Goal: Task Accomplishment & Management: Complete application form

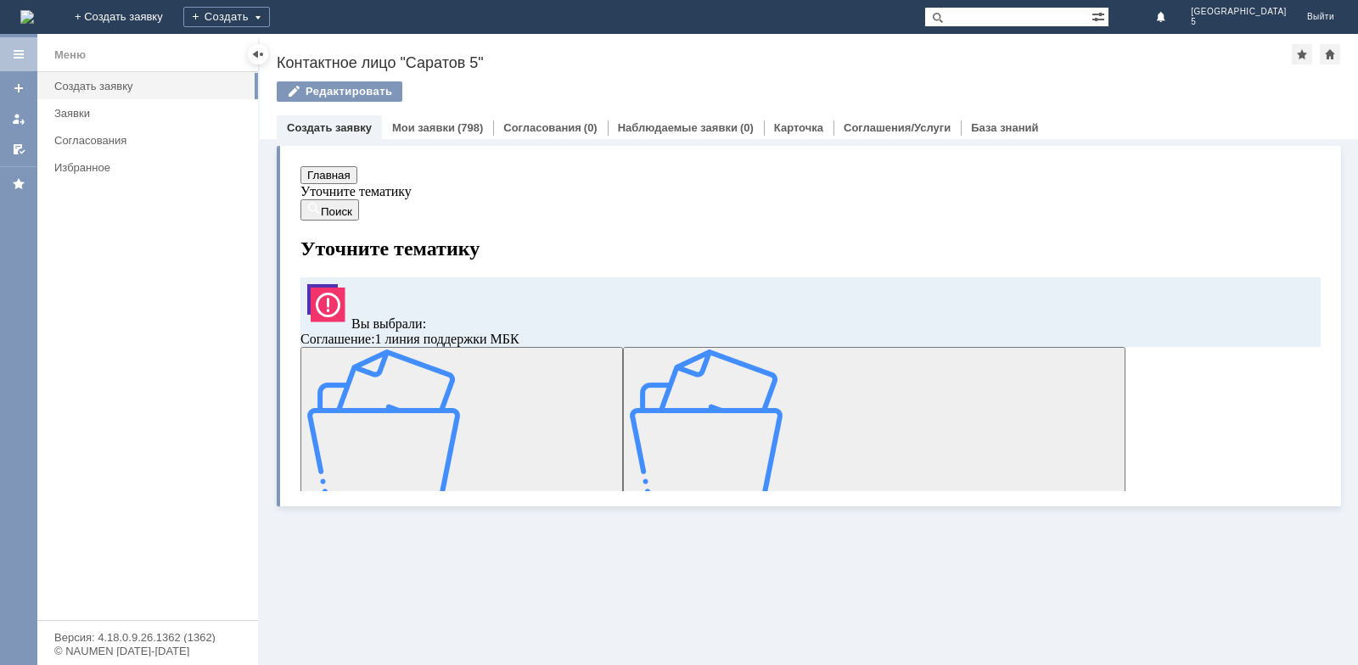
click at [441, 420] on img at bounding box center [383, 426] width 153 height 153
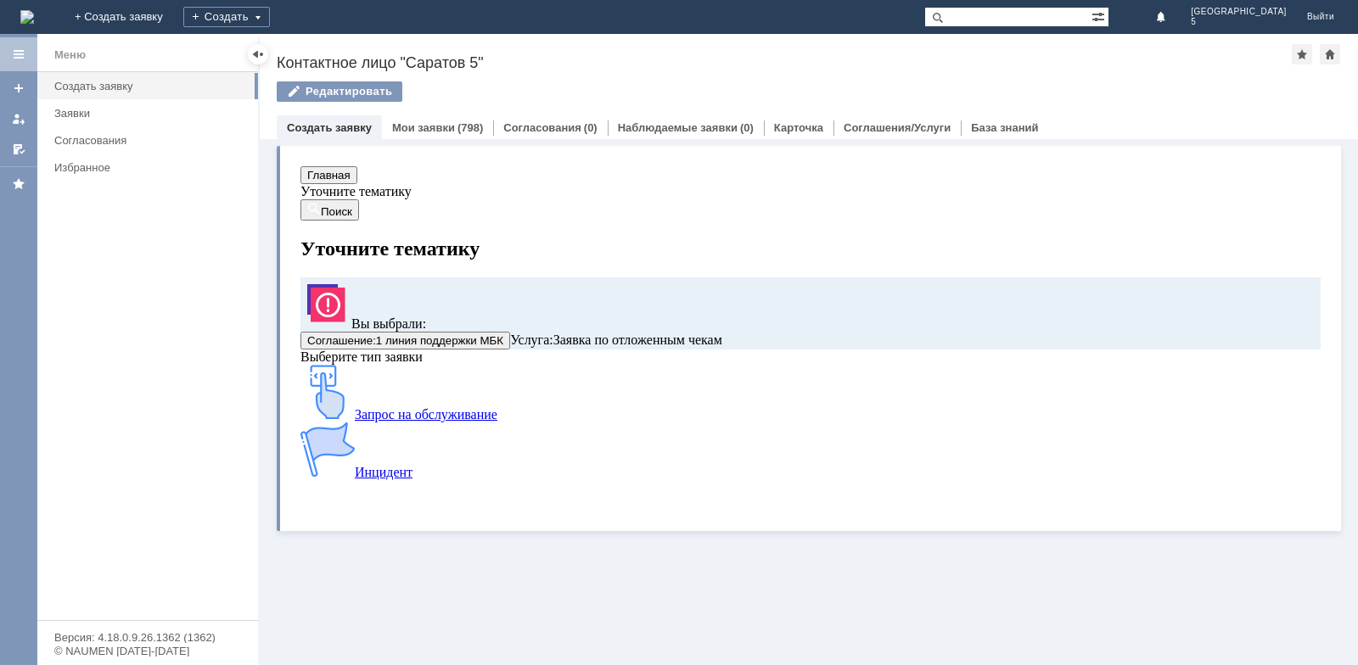
click at [355, 419] on img at bounding box center [327, 392] width 54 height 54
click at [120, 102] on link "Заявки" at bounding box center [151, 113] width 207 height 26
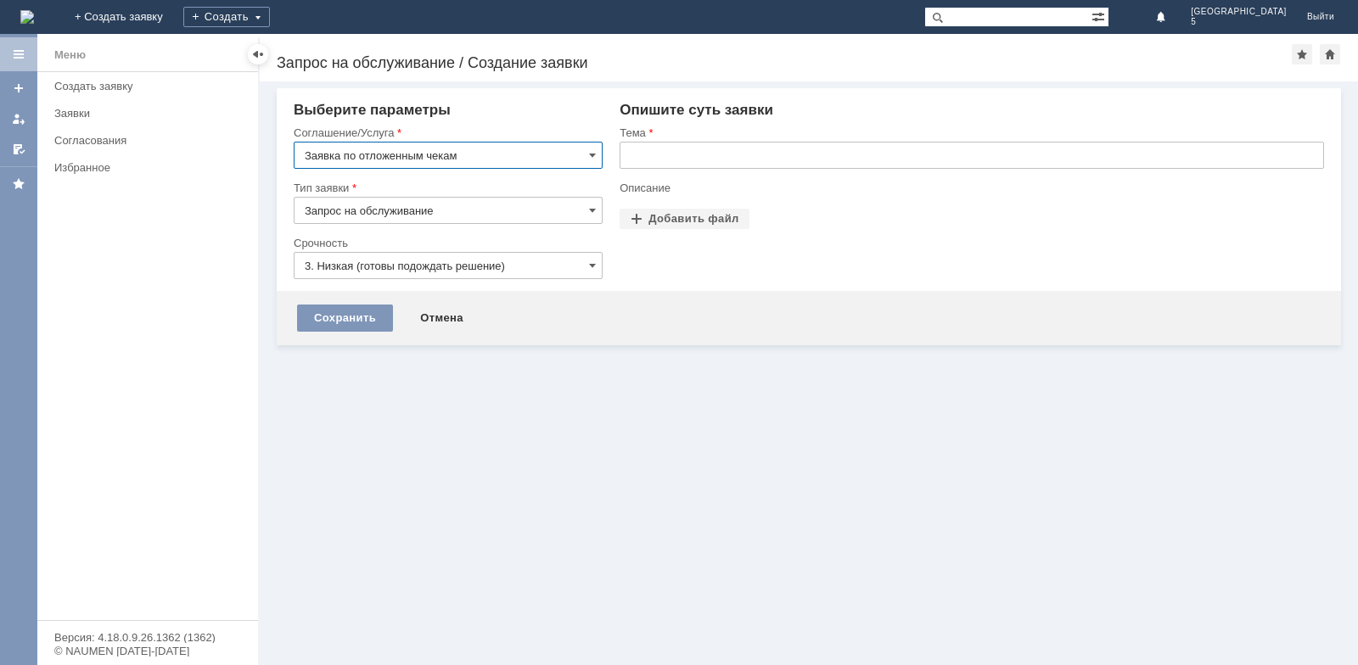
click at [655, 144] on input "text" at bounding box center [972, 155] width 704 height 27
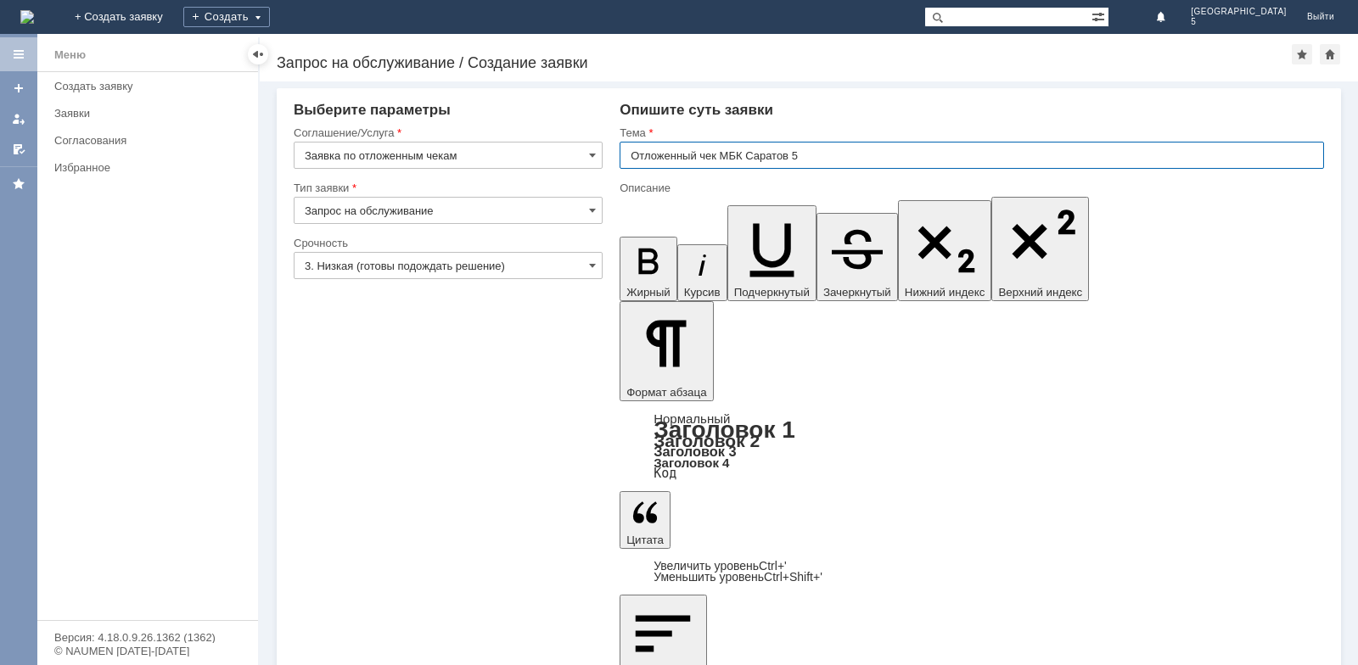
type input "Отложенный чек МБК Саратов 5"
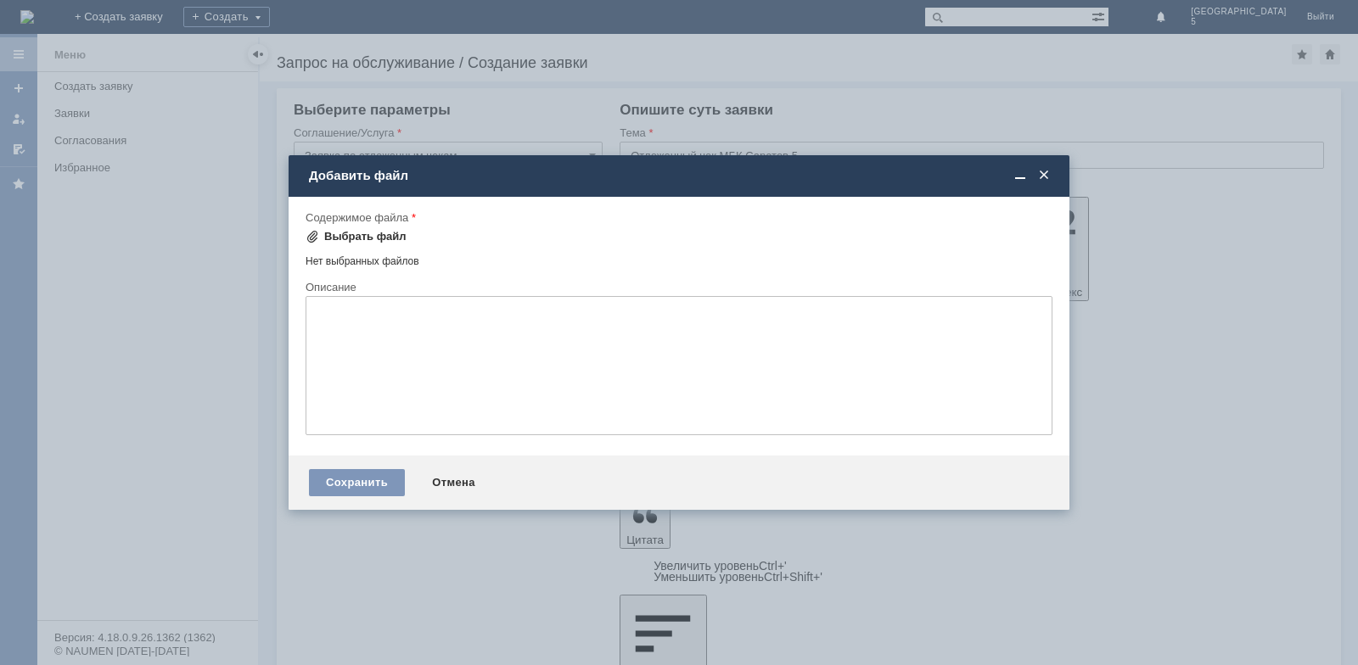
click at [351, 232] on div "Выбрать файл" at bounding box center [365, 237] width 82 height 14
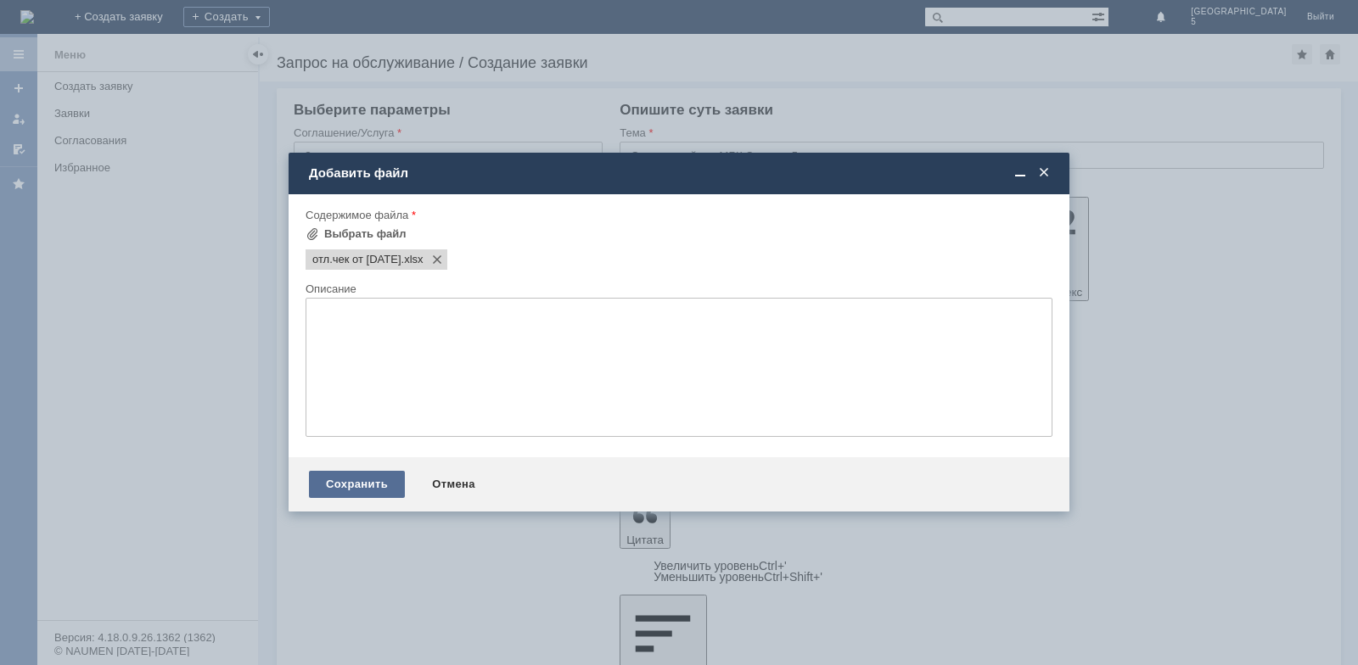
click at [355, 474] on div "Сохранить" at bounding box center [357, 484] width 96 height 27
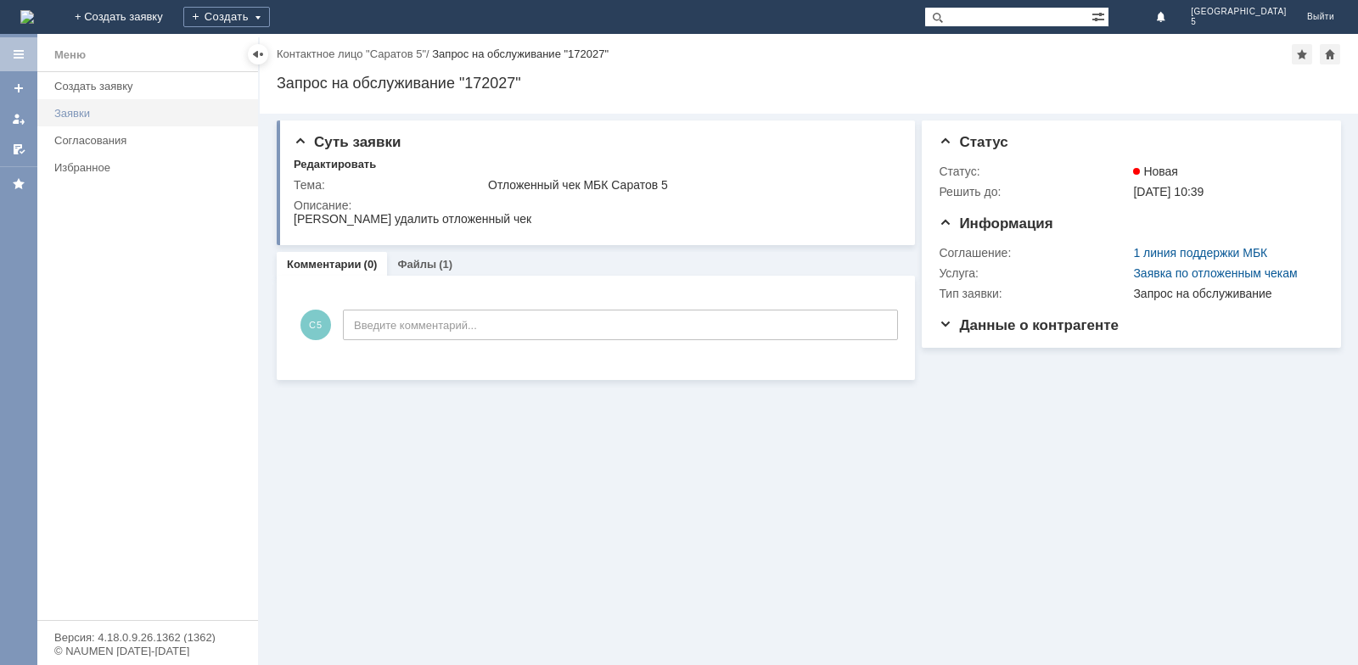
click at [90, 104] on link "Заявки" at bounding box center [151, 113] width 207 height 26
